Goal: Download file/media

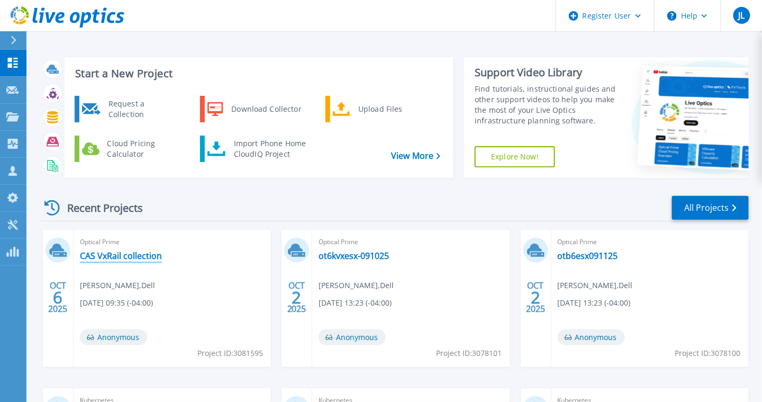
click at [128, 254] on link "CAS VxRail collection" at bounding box center [121, 255] width 82 height 11
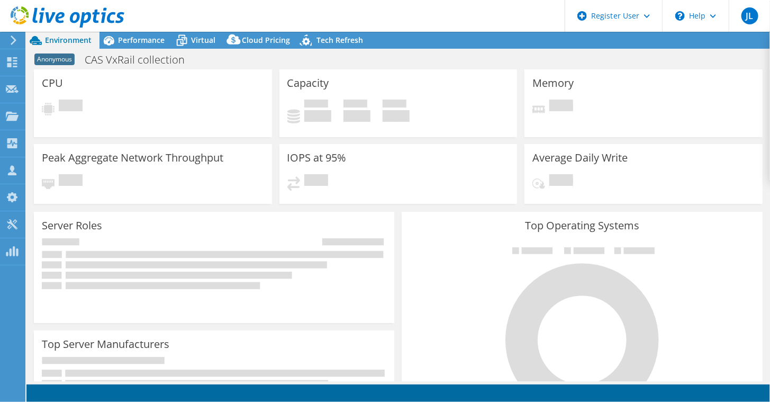
select select "USD"
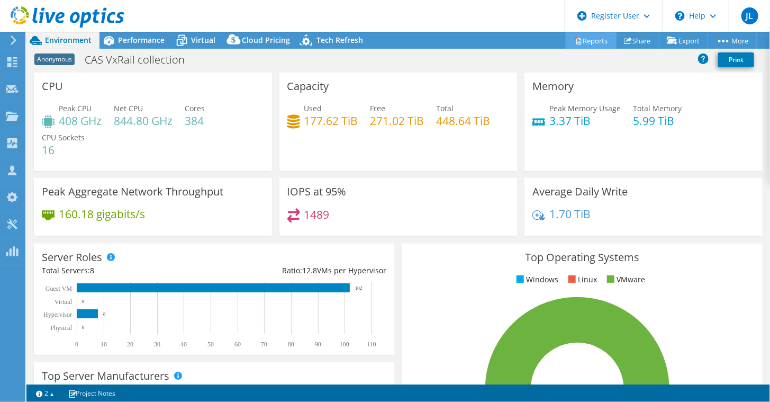
click at [597, 39] on link "Reports" at bounding box center [591, 40] width 51 height 16
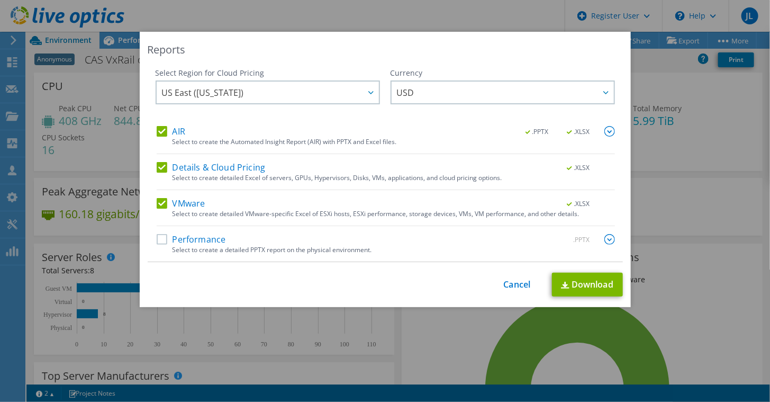
click at [161, 237] on label "Performance" at bounding box center [191, 239] width 69 height 11
click at [0, 0] on input "Performance" at bounding box center [0, 0] width 0 height 0
click at [595, 282] on link "Download" at bounding box center [587, 285] width 71 height 24
